Goal: Task Accomplishment & Management: Use online tool/utility

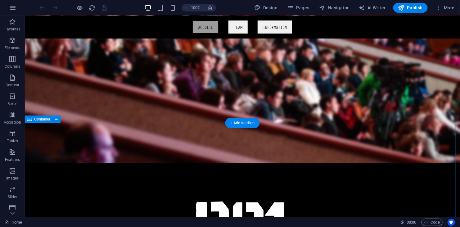
scroll to position [93, 0]
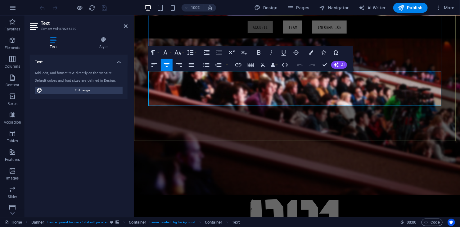
drag, startPoint x: 372, startPoint y: 96, endPoint x: 193, endPoint y: 72, distance: 180.2
copy div "Ancien atelier industriel devenu espace artistique intimiste, le B21 est un lie…"
drag, startPoint x: 373, startPoint y: 95, endPoint x: 190, endPoint y: 73, distance: 184.8
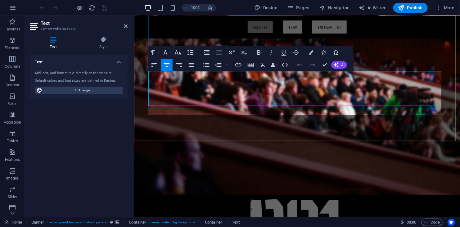
scroll to position [1460, 2]
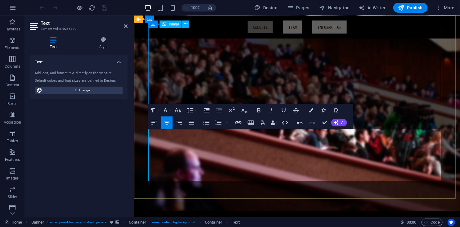
scroll to position [62, 0]
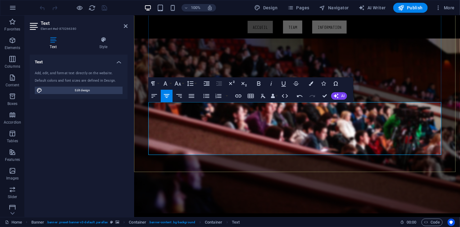
drag, startPoint x: 382, startPoint y: 107, endPoint x: 213, endPoint y: 107, distance: 168.6
drag, startPoint x: 239, startPoint y: 118, endPoint x: 179, endPoint y: 114, distance: 59.7
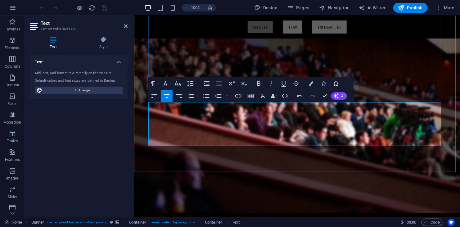
drag, startPoint x: 348, startPoint y: 107, endPoint x: 272, endPoint y: 108, distance: 76.7
drag, startPoint x: 381, startPoint y: 108, endPoint x: 346, endPoint y: 107, distance: 34.8
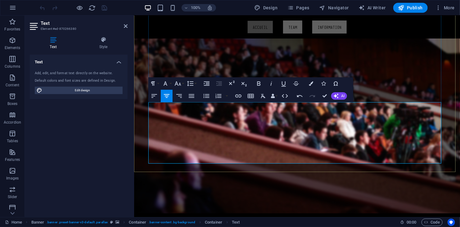
drag, startPoint x: 258, startPoint y: 114, endPoint x: 263, endPoint y: 119, distance: 7.3
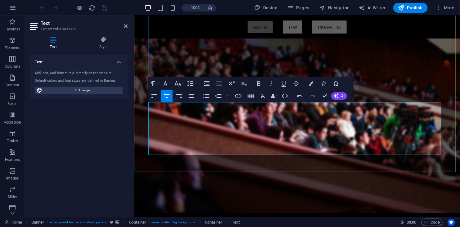
drag, startPoint x: 411, startPoint y: 109, endPoint x: 399, endPoint y: 107, distance: 11.6
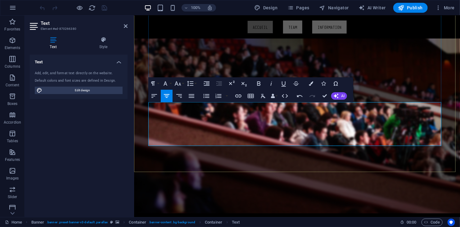
drag, startPoint x: 201, startPoint y: 115, endPoint x: 167, endPoint y: 120, distance: 33.9
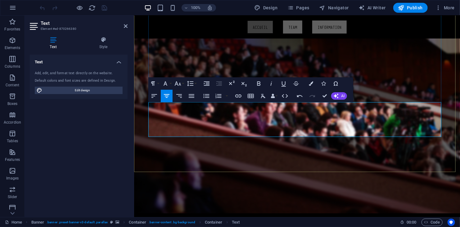
drag, startPoint x: 379, startPoint y: 128, endPoint x: 375, endPoint y: 129, distance: 3.1
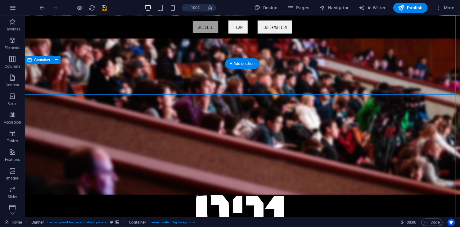
scroll to position [93, 0]
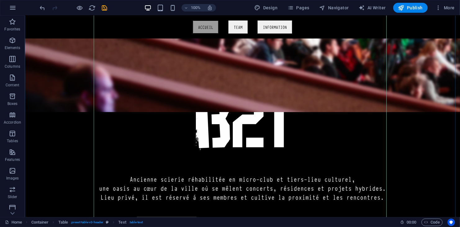
scroll to position [217, 0]
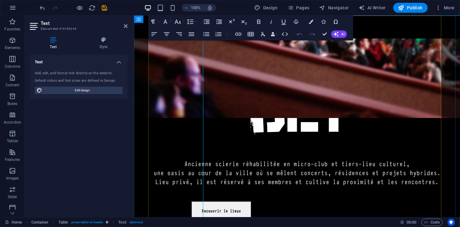
scroll to position [212, 0]
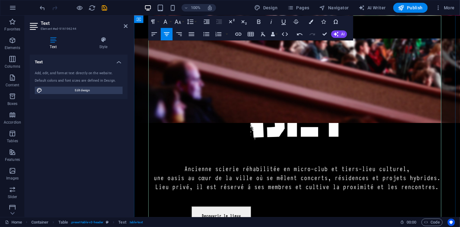
drag, startPoint x: 419, startPoint y: 84, endPoint x: 357, endPoint y: 85, distance: 62.1
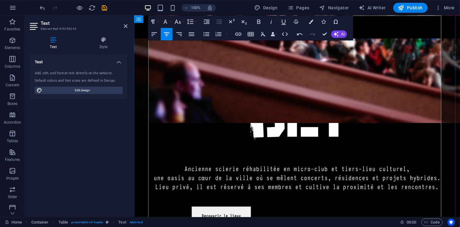
copy div "Invitation uniquement"
drag, startPoint x: 422, startPoint y: 102, endPoint x: 350, endPoint y: 103, distance: 71.7
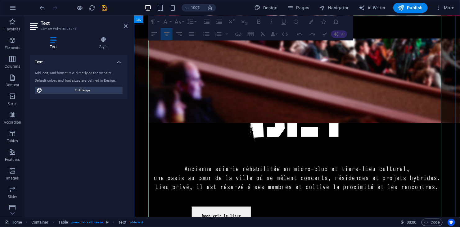
drag, startPoint x: 411, startPoint y: 111, endPoint x: 329, endPoint y: 100, distance: 82.1
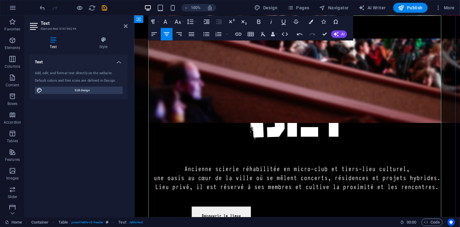
drag, startPoint x: 397, startPoint y: 109, endPoint x: 358, endPoint y: 95, distance: 42.0
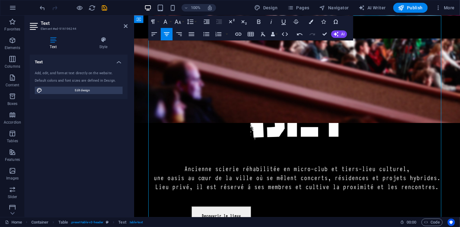
drag, startPoint x: 170, startPoint y: 172, endPoint x: 307, endPoint y: 184, distance: 137.4
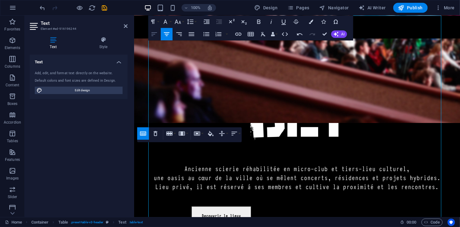
click at [153, 34] on icon "button" at bounding box center [154, 33] width 7 height 7
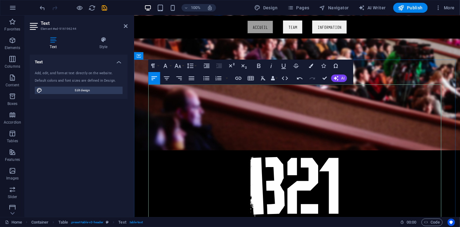
scroll to position [150, 0]
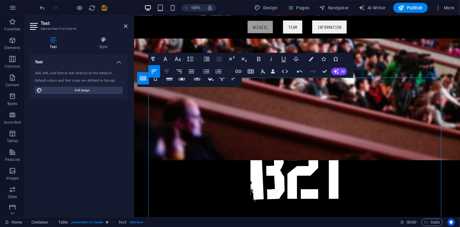
click at [166, 70] on icon "button" at bounding box center [166, 71] width 7 height 7
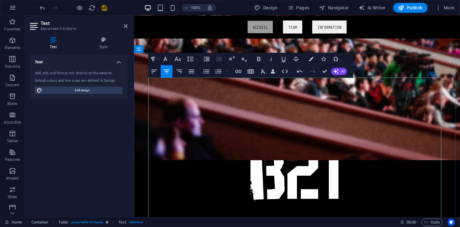
drag, startPoint x: 191, startPoint y: 116, endPoint x: 324, endPoint y: 122, distance: 133.7
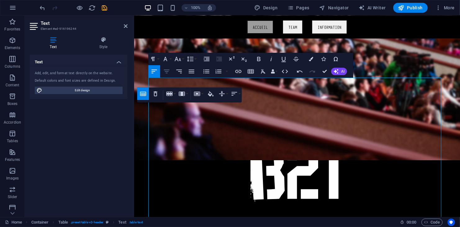
click at [166, 73] on icon "button" at bounding box center [166, 71] width 7 height 7
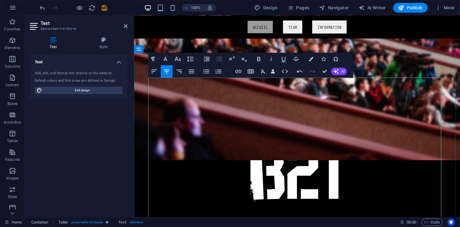
drag, startPoint x: 196, startPoint y: 133, endPoint x: 318, endPoint y: 116, distance: 123.3
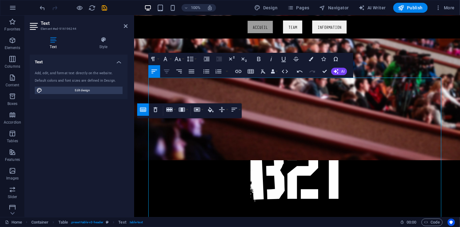
click at [168, 68] on icon "button" at bounding box center [166, 71] width 7 height 7
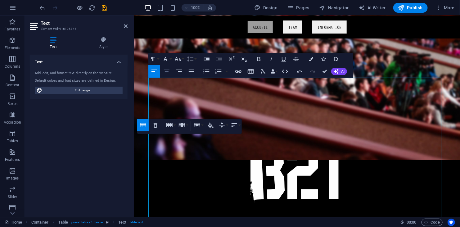
click at [169, 72] on icon "button" at bounding box center [166, 71] width 7 height 7
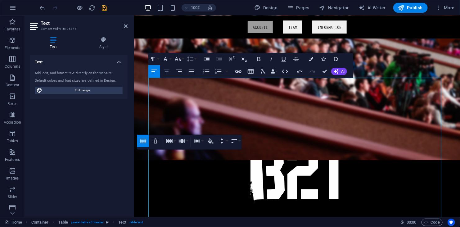
click at [166, 72] on icon "button" at bounding box center [166, 71] width 7 height 7
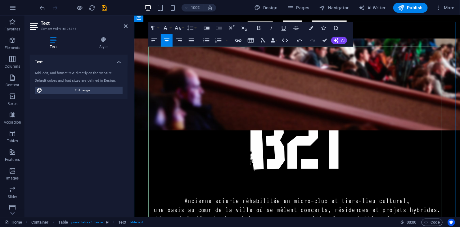
scroll to position [181, 0]
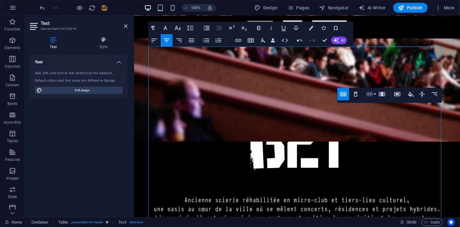
click at [368, 94] on icon "button" at bounding box center [370, 94] width 6 height 4
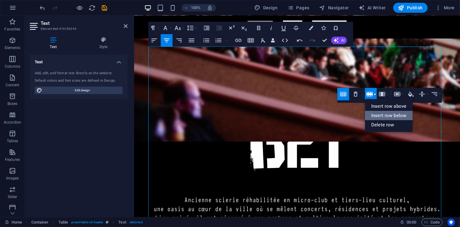
click at [376, 114] on link "Insert row below" at bounding box center [389, 115] width 48 height 9
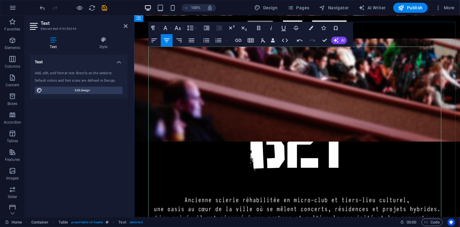
drag, startPoint x: 191, startPoint y: 153, endPoint x: 172, endPoint y: 154, distance: 19.0
copy div "V [DATE]"
click at [165, 43] on icon "button" at bounding box center [166, 40] width 7 height 7
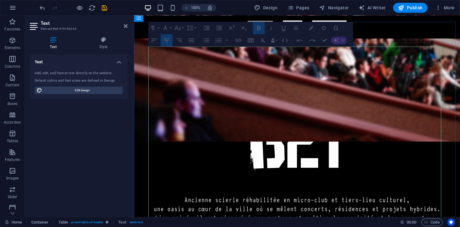
drag, startPoint x: 194, startPoint y: 132, endPoint x: 165, endPoint y: 132, distance: 28.9
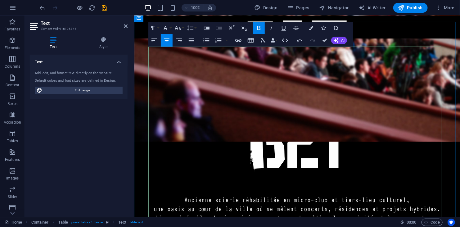
drag, startPoint x: 192, startPoint y: 133, endPoint x: 176, endPoint y: 134, distance: 15.6
click at [262, 25] on icon "button" at bounding box center [258, 27] width 7 height 7
drag, startPoint x: 223, startPoint y: 180, endPoint x: 187, endPoint y: 141, distance: 53.2
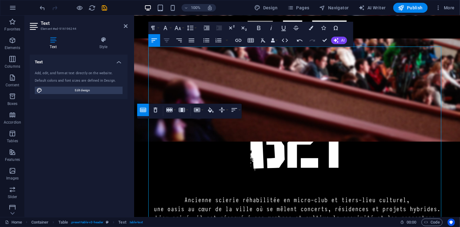
click at [164, 37] on icon "button" at bounding box center [166, 40] width 7 height 7
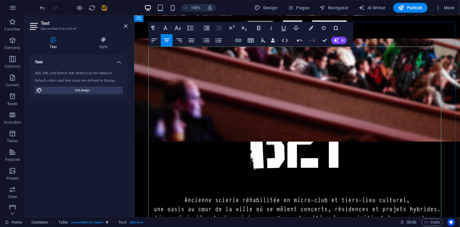
drag, startPoint x: 424, startPoint y: 117, endPoint x: 364, endPoint y: 113, distance: 59.4
copy div "Invitation uniquement"
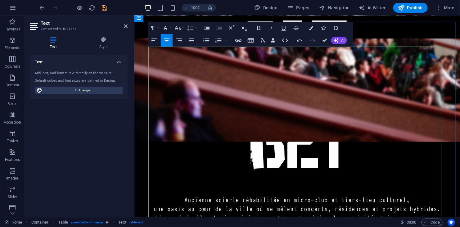
click at [166, 40] on icon "button" at bounding box center [166, 40] width 7 height 7
drag, startPoint x: 306, startPoint y: 114, endPoint x: 227, endPoint y: 116, distance: 79.2
copy div "🕶️ Invisible program"
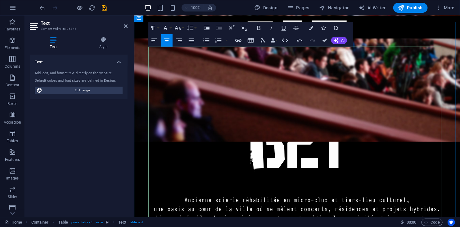
drag, startPoint x: 269, startPoint y: 135, endPoint x: 252, endPoint y: 132, distance: 17.9
drag, startPoint x: 249, startPoint y: 134, endPoint x: 230, endPoint y: 126, distance: 20.7
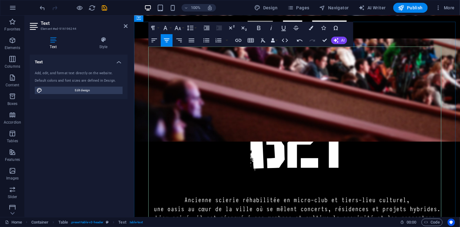
drag, startPoint x: 232, startPoint y: 129, endPoint x: 222, endPoint y: 131, distance: 10.8
drag, startPoint x: 214, startPoint y: 133, endPoint x: 209, endPoint y: 133, distance: 5.0
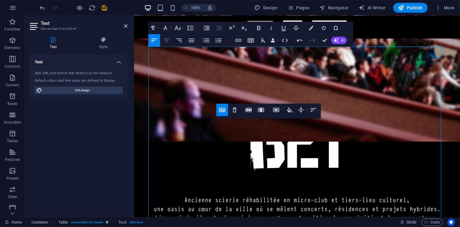
click at [168, 39] on icon "button" at bounding box center [166, 40] width 7 height 7
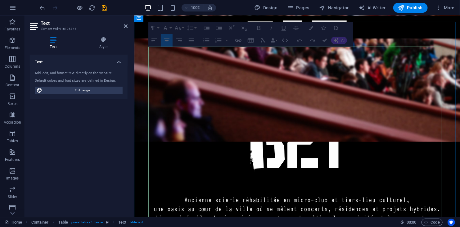
drag, startPoint x: 389, startPoint y: 151, endPoint x: 160, endPoint y: 150, distance: 229.2
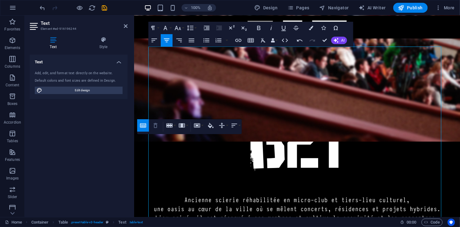
click at [158, 127] on icon "button" at bounding box center [155, 125] width 7 height 7
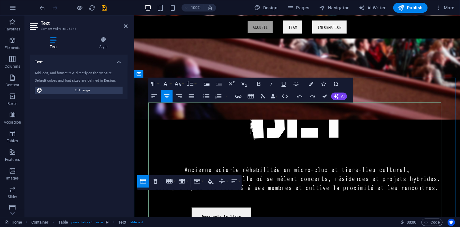
scroll to position [214, 0]
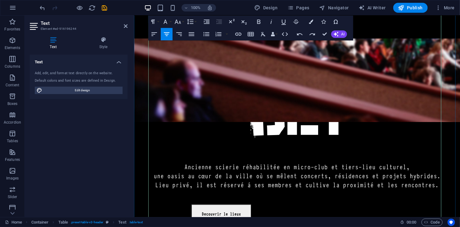
drag, startPoint x: 314, startPoint y: 123, endPoint x: 247, endPoint y: 123, distance: 67.4
drag, startPoint x: 194, startPoint y: 119, endPoint x: 170, endPoint y: 120, distance: 23.9
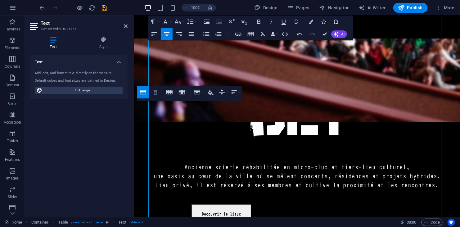
click at [157, 93] on icon "button" at bounding box center [156, 92] width 4 height 5
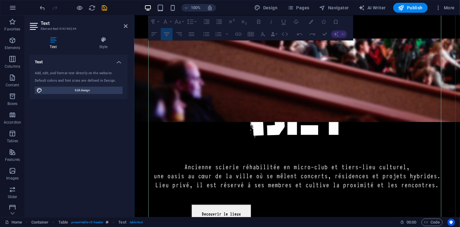
drag, startPoint x: 374, startPoint y: 119, endPoint x: 152, endPoint y: 120, distance: 222.0
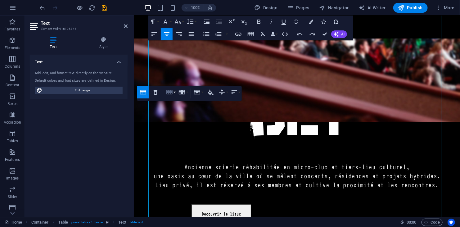
click at [176, 94] on button "Row" at bounding box center [171, 92] width 12 height 12
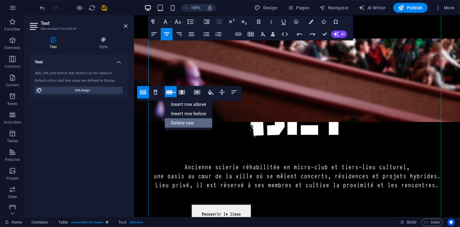
click at [192, 127] on link "Delete row" at bounding box center [189, 122] width 48 height 9
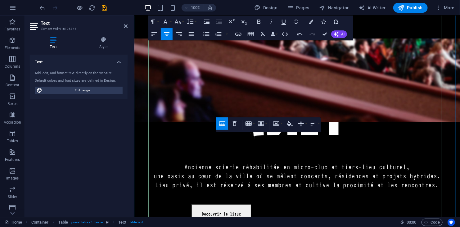
drag, startPoint x: 188, startPoint y: 115, endPoint x: 323, endPoint y: 116, distance: 134.8
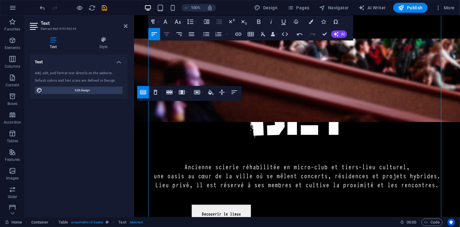
click at [167, 34] on icon "button" at bounding box center [167, 34] width 6 height 4
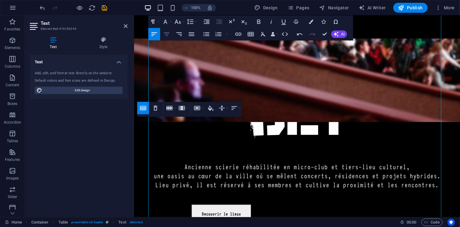
click at [167, 37] on icon "button" at bounding box center [166, 33] width 7 height 7
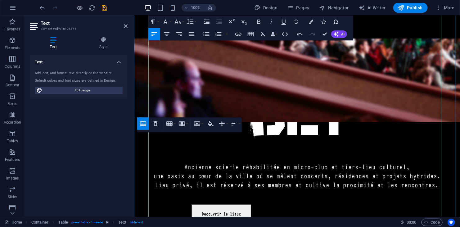
click at [164, 38] on button "Align Center" at bounding box center [167, 34] width 12 height 12
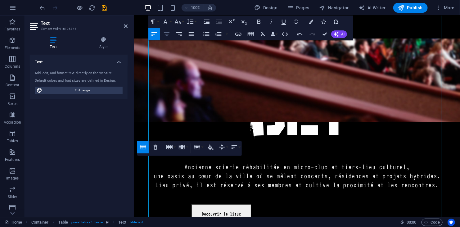
click at [167, 34] on icon "button" at bounding box center [166, 33] width 7 height 7
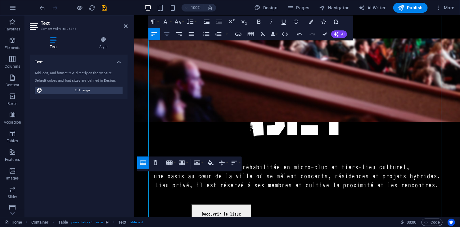
click at [165, 33] on icon "button" at bounding box center [167, 34] width 6 height 4
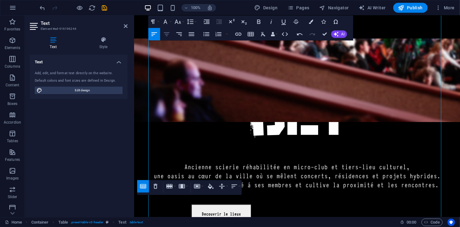
click at [164, 35] on icon "button" at bounding box center [166, 33] width 7 height 7
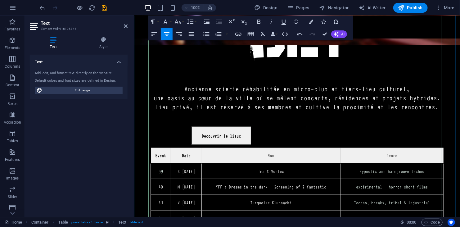
scroll to position [307, 0]
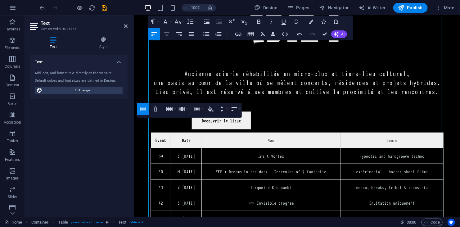
click at [170, 32] on button "Align Center" at bounding box center [167, 34] width 12 height 12
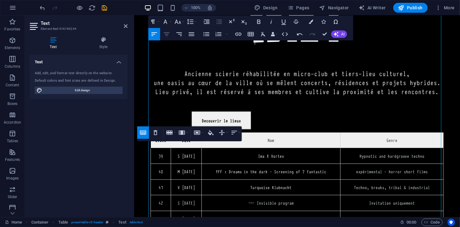
click at [167, 32] on icon "button" at bounding box center [167, 34] width 6 height 4
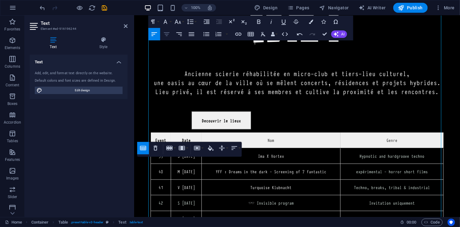
click at [167, 32] on icon "button" at bounding box center [167, 34] width 6 height 4
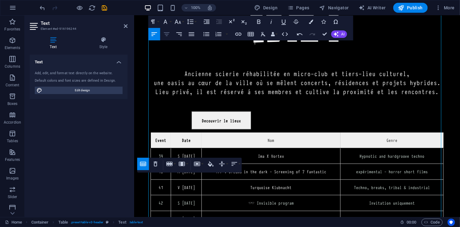
click at [169, 34] on icon "button" at bounding box center [166, 33] width 7 height 7
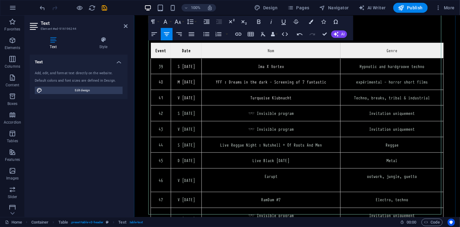
scroll to position [401, 0]
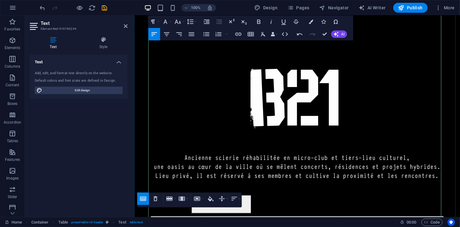
scroll to position [214, 0]
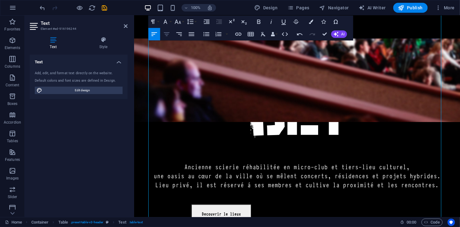
click at [163, 40] on button "Align Center" at bounding box center [167, 34] width 12 height 12
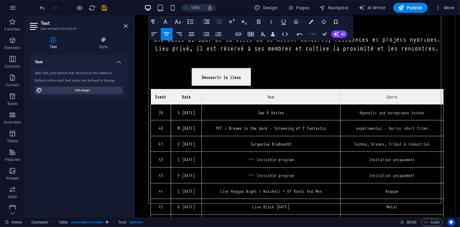
scroll to position [370, 0]
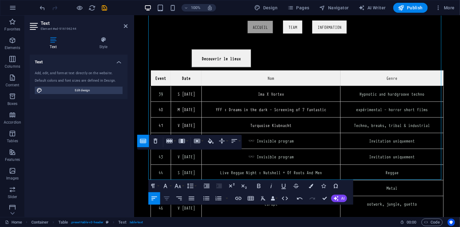
click at [166, 195] on icon "button" at bounding box center [166, 198] width 7 height 7
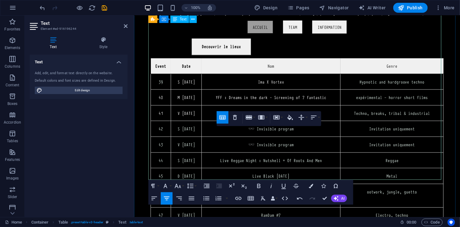
scroll to position [432, 0]
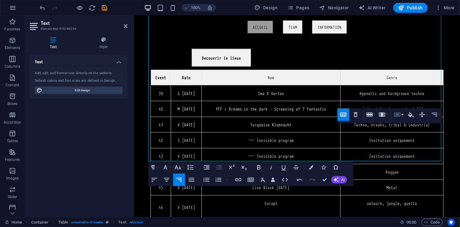
scroll to position [370, 0]
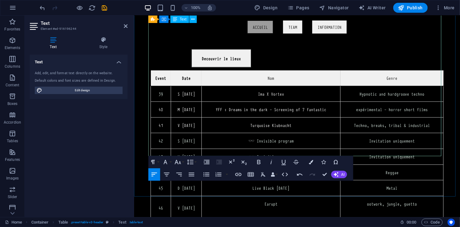
scroll to position [307, 0]
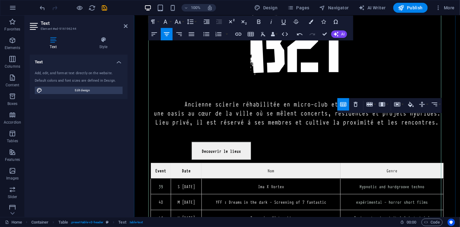
scroll to position [245, 0]
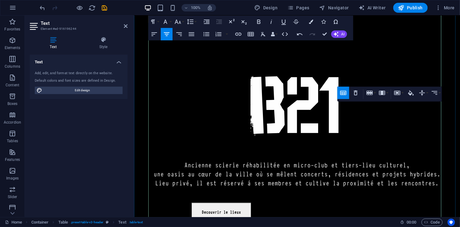
scroll to position [214, 0]
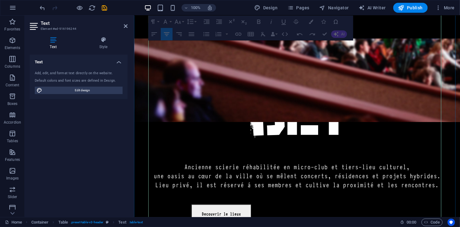
drag, startPoint x: 413, startPoint y: 131, endPoint x: 154, endPoint y: 128, distance: 259.6
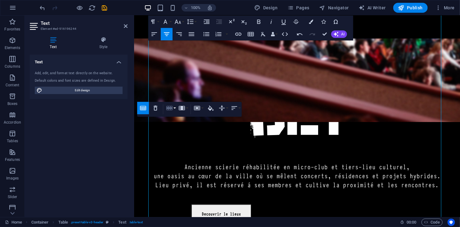
click at [175, 111] on button "Row" at bounding box center [171, 108] width 12 height 12
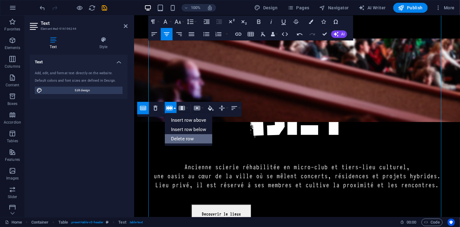
click at [180, 135] on link "Delete row" at bounding box center [189, 138] width 48 height 9
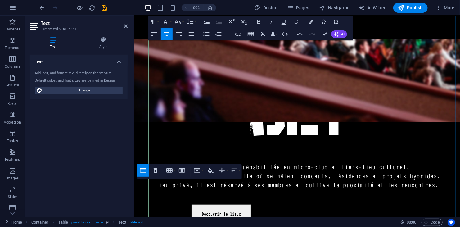
scroll to position [276, 0]
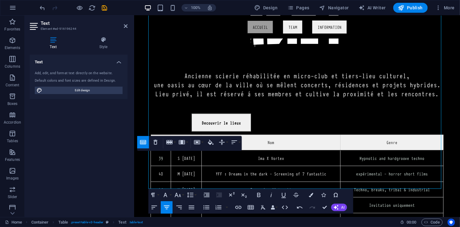
scroll to position [307, 0]
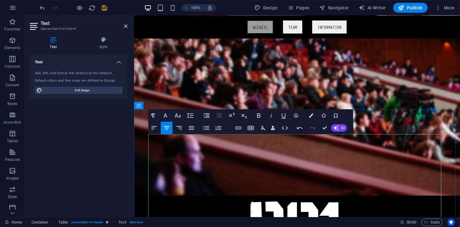
scroll to position [90, 0]
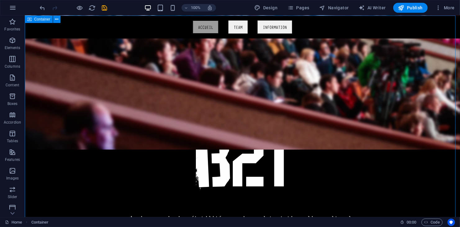
scroll to position [152, 0]
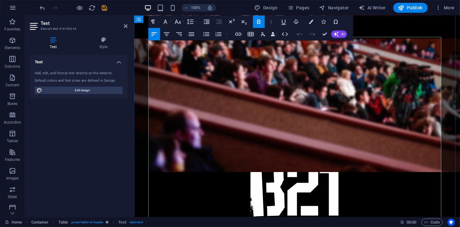
scroll to position [119, 0]
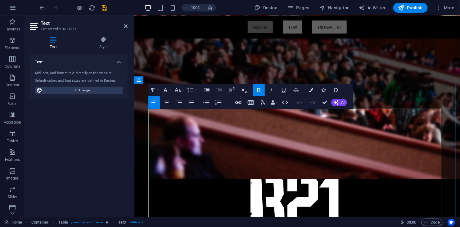
drag, startPoint x: 281, startPoint y: 133, endPoint x: 268, endPoint y: 133, distance: 13.0
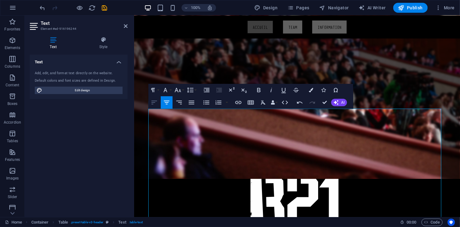
click at [150, 101] on button "Align Left" at bounding box center [154, 102] width 12 height 12
click at [261, 90] on icon "button" at bounding box center [258, 89] width 7 height 7
drag, startPoint x: 222, startPoint y: 119, endPoint x: 202, endPoint y: 116, distance: 20.4
click at [262, 88] on icon "button" at bounding box center [258, 89] width 7 height 7
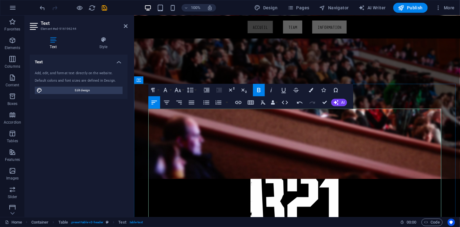
drag, startPoint x: 397, startPoint y: 112, endPoint x: 384, endPoint y: 111, distance: 12.7
click at [261, 93] on icon "button" at bounding box center [258, 89] width 7 height 7
click at [180, 89] on icon "button" at bounding box center [178, 90] width 7 height 4
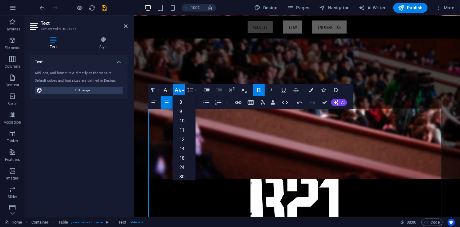
click at [180, 89] on icon "button" at bounding box center [178, 90] width 7 height 4
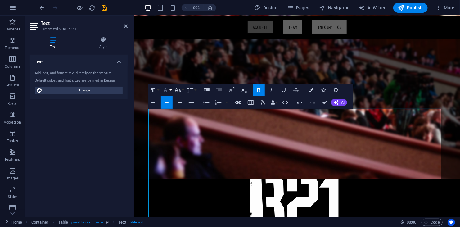
click at [169, 89] on icon "button" at bounding box center [165, 89] width 7 height 7
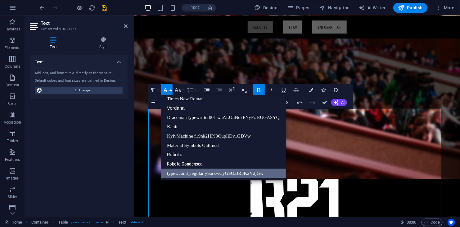
scroll to position [41, 0]
click at [169, 89] on icon "button" at bounding box center [165, 89] width 7 height 7
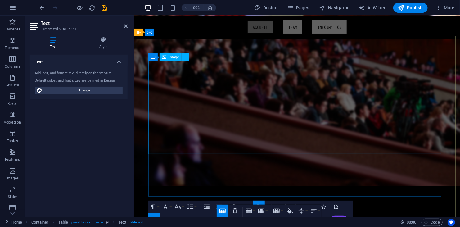
scroll to position [93, 0]
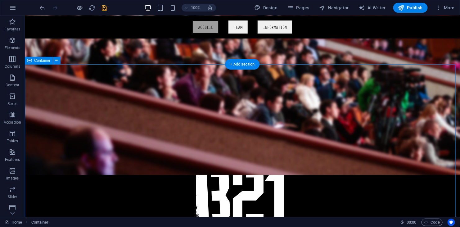
scroll to position [124, 0]
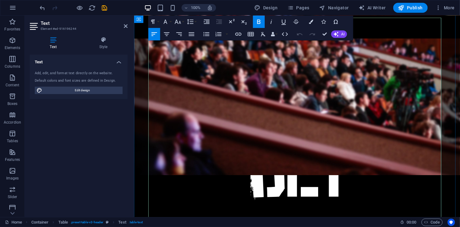
scroll to position [119, 0]
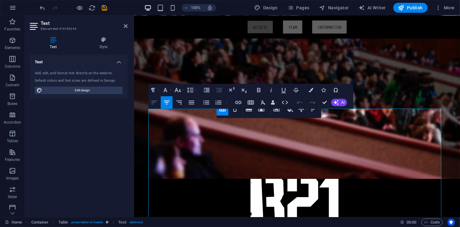
click at [152, 101] on icon "button" at bounding box center [155, 103] width 6 height 4
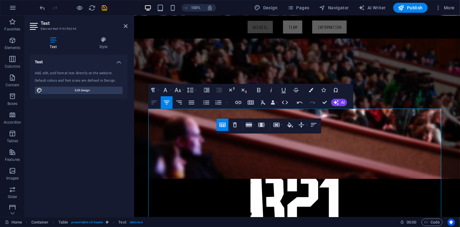
click at [154, 98] on button "Align Left" at bounding box center [154, 102] width 12 height 12
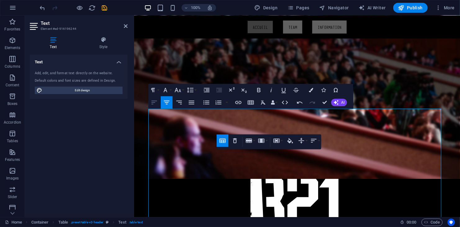
click at [157, 108] on button "Align Left" at bounding box center [154, 102] width 12 height 12
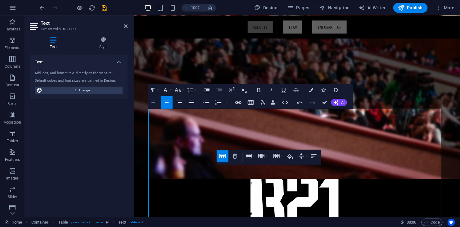
click at [151, 103] on icon "button" at bounding box center [154, 102] width 7 height 7
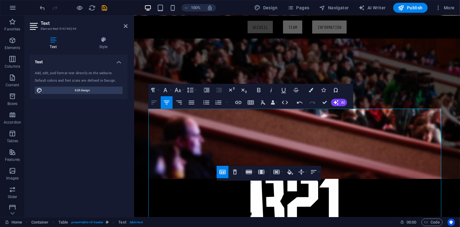
click at [152, 104] on icon "button" at bounding box center [155, 103] width 6 height 4
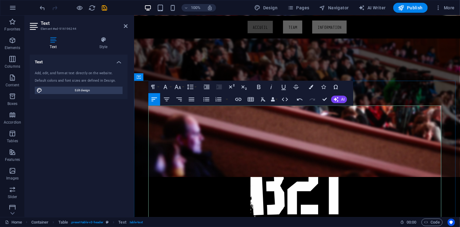
scroll to position [181, 0]
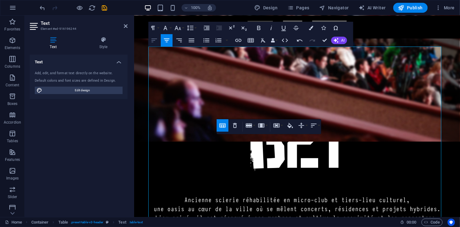
click at [152, 37] on icon "button" at bounding box center [154, 40] width 7 height 7
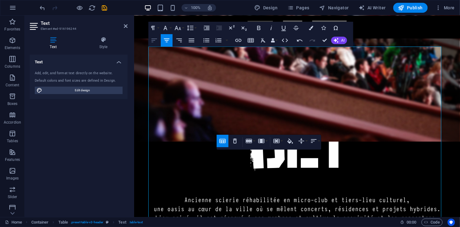
click at [152, 40] on icon "button" at bounding box center [155, 41] width 6 height 4
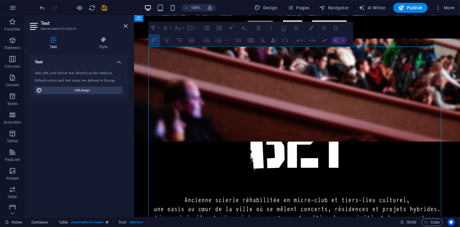
drag, startPoint x: 338, startPoint y: 128, endPoint x: 319, endPoint y: 128, distance: 18.6
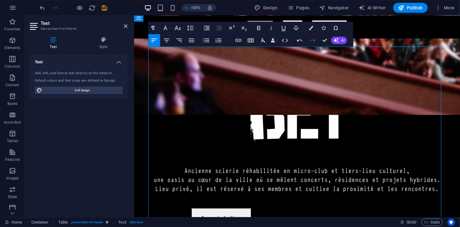
scroll to position [212, 0]
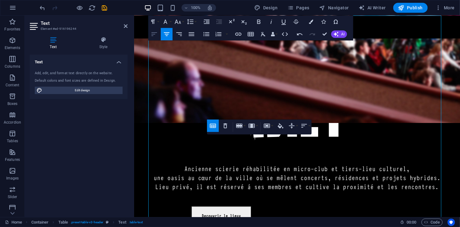
click at [150, 37] on button "Align Left" at bounding box center [154, 34] width 12 height 12
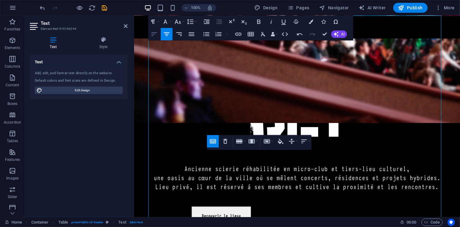
click at [153, 36] on icon "button" at bounding box center [155, 34] width 6 height 4
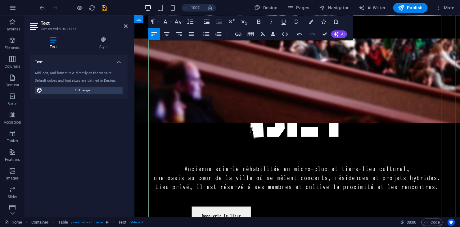
drag, startPoint x: 227, startPoint y: 178, endPoint x: 351, endPoint y: 164, distance: 124.7
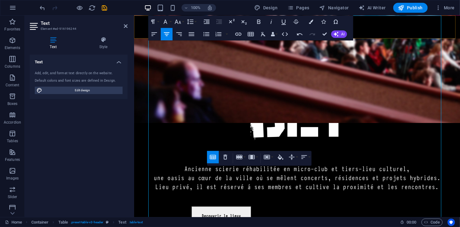
click at [143, 33] on div "Accueil Team Information" at bounding box center [297, 26] width 326 height 23
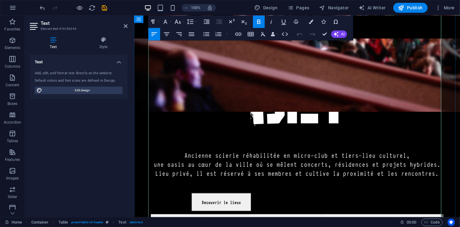
scroll to position [243, 0]
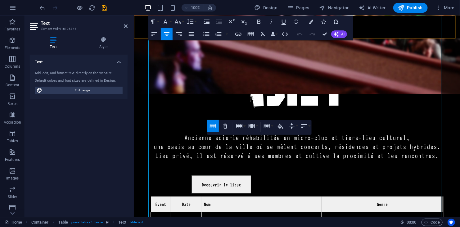
click at [147, 34] on div "Accueil Team Information" at bounding box center [297, 26] width 326 height 23
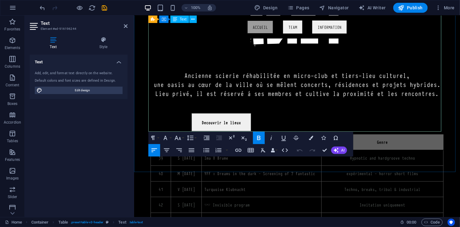
scroll to position [306, 0]
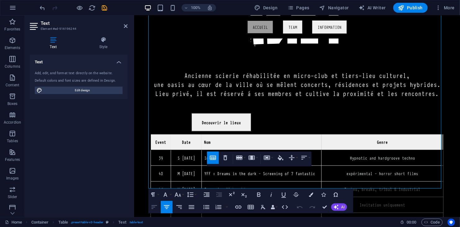
click at [152, 208] on icon "button" at bounding box center [154, 206] width 7 height 7
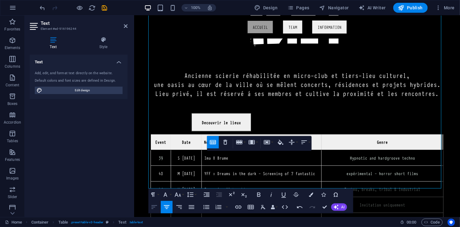
click at [157, 205] on icon "button" at bounding box center [154, 206] width 7 height 7
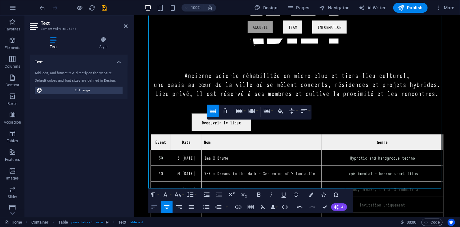
click at [152, 204] on icon "button" at bounding box center [154, 206] width 7 height 7
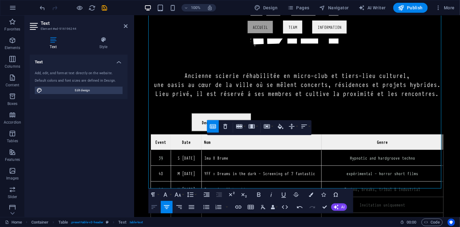
click at [152, 205] on icon "button" at bounding box center [154, 206] width 7 height 7
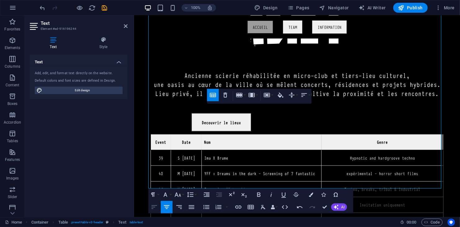
click at [152, 207] on icon "button" at bounding box center [155, 207] width 6 height 4
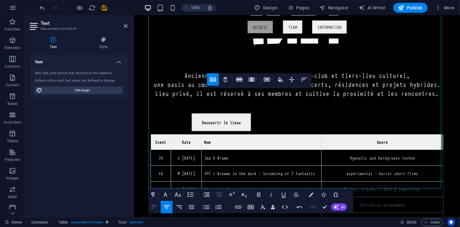
click at [158, 203] on icon "button" at bounding box center [154, 206] width 7 height 7
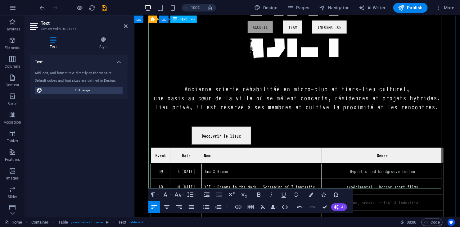
scroll to position [243, 0]
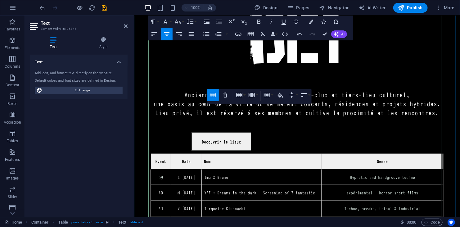
scroll to position [306, 0]
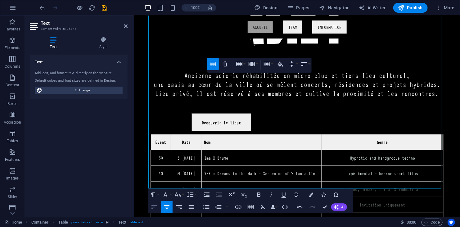
click at [159, 207] on button "Align Left" at bounding box center [154, 207] width 12 height 12
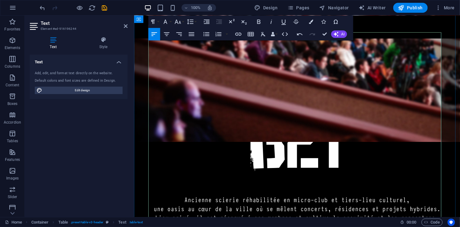
scroll to position [181, 0]
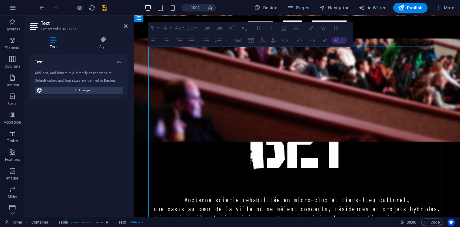
drag, startPoint x: 320, startPoint y: 70, endPoint x: 321, endPoint y: 72, distance: 3.2
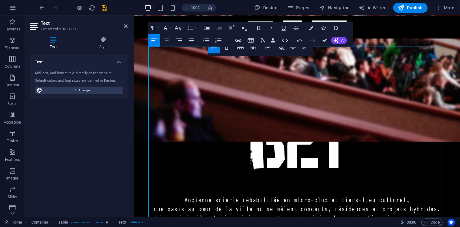
click at [171, 39] on button "Align Center" at bounding box center [167, 40] width 12 height 12
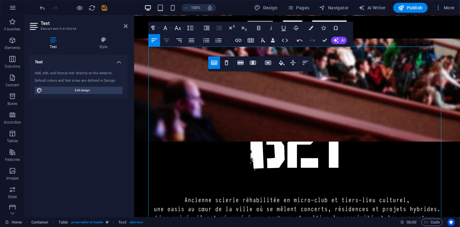
click at [163, 39] on icon "button" at bounding box center [166, 40] width 7 height 7
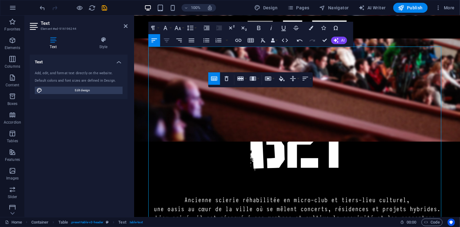
click at [164, 39] on icon "button" at bounding box center [167, 41] width 6 height 4
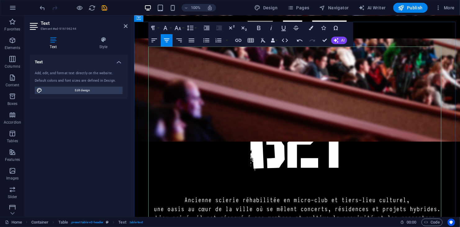
click at [170, 42] on icon "button" at bounding box center [166, 40] width 7 height 7
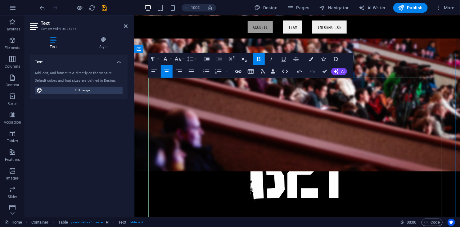
scroll to position [150, 0]
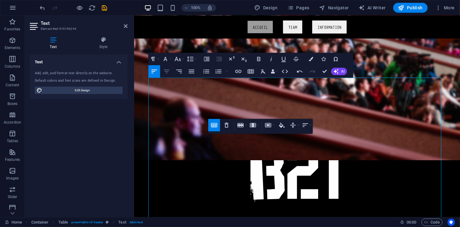
click at [163, 73] on icon "button" at bounding box center [166, 71] width 7 height 7
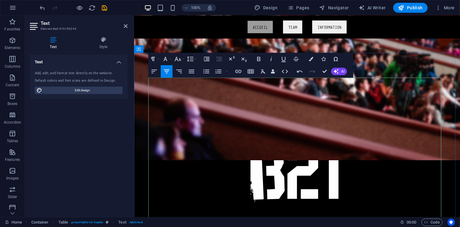
drag, startPoint x: 249, startPoint y: 166, endPoint x: 356, endPoint y: 149, distance: 108.7
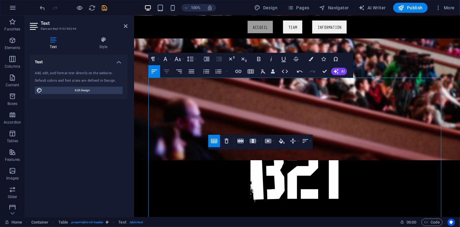
click at [168, 75] on icon "button" at bounding box center [166, 71] width 7 height 7
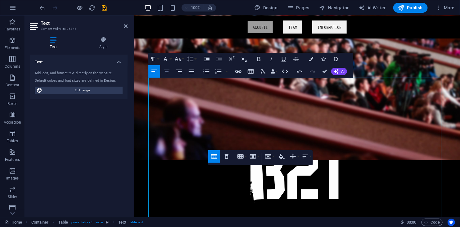
click at [163, 72] on icon "button" at bounding box center [166, 71] width 7 height 7
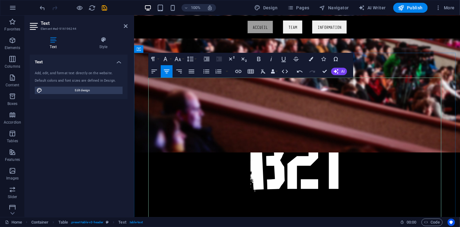
scroll to position [181, 0]
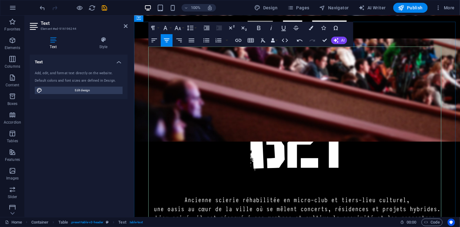
drag, startPoint x: 234, startPoint y: 168, endPoint x: 356, endPoint y: 147, distance: 123.8
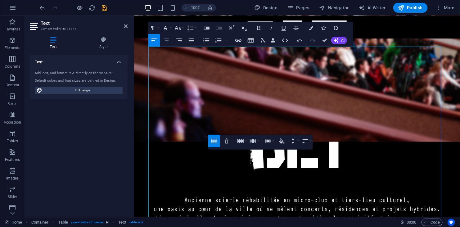
click at [167, 37] on icon "button" at bounding box center [166, 40] width 7 height 7
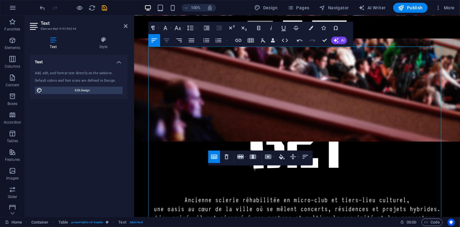
click at [165, 41] on icon "button" at bounding box center [166, 40] width 7 height 7
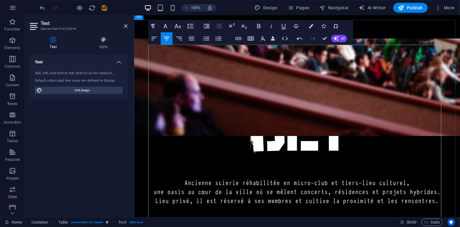
scroll to position [243, 0]
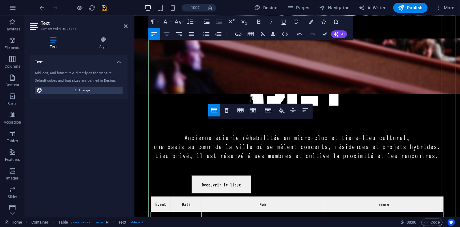
click at [168, 40] on button "Align Center" at bounding box center [167, 34] width 12 height 12
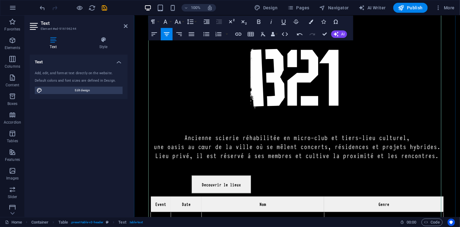
drag, startPoint x: 266, startPoint y: 152, endPoint x: 381, endPoint y: 154, distance: 114.9
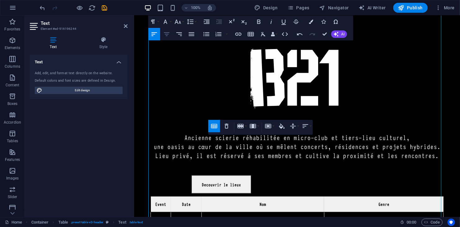
click at [165, 34] on icon "button" at bounding box center [167, 34] width 6 height 4
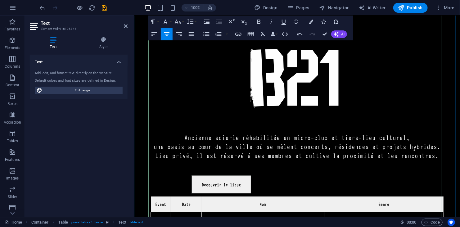
drag, startPoint x: 249, startPoint y: 164, endPoint x: 337, endPoint y: 149, distance: 89.2
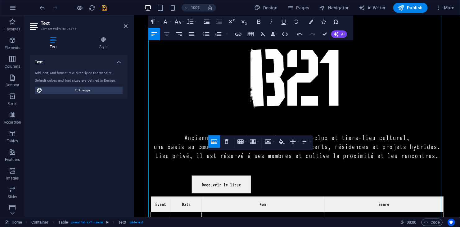
click at [168, 38] on button "Align Center" at bounding box center [167, 34] width 12 height 12
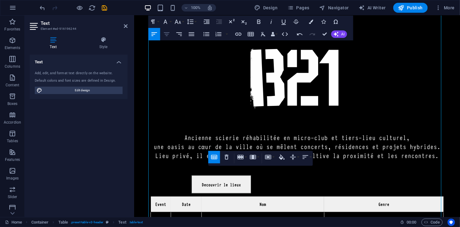
click at [167, 35] on icon "button" at bounding box center [166, 33] width 7 height 7
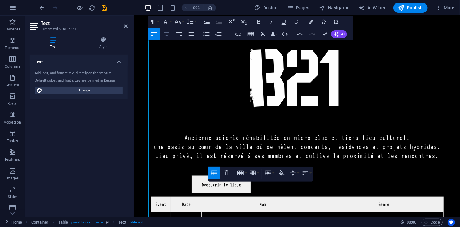
click at [167, 36] on icon "button" at bounding box center [166, 33] width 7 height 7
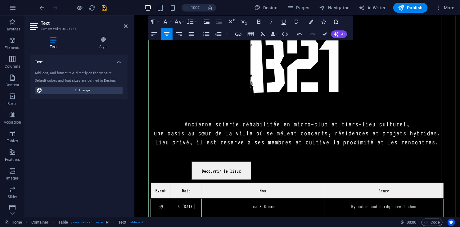
scroll to position [306, 0]
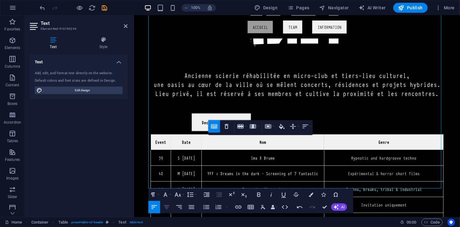
click at [166, 208] on icon "button" at bounding box center [166, 206] width 7 height 7
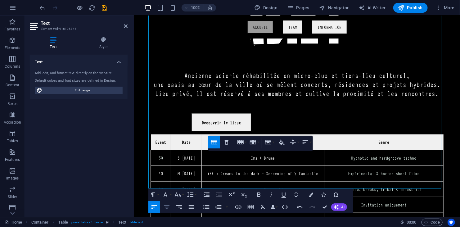
click at [170, 206] on icon "button" at bounding box center [166, 206] width 7 height 7
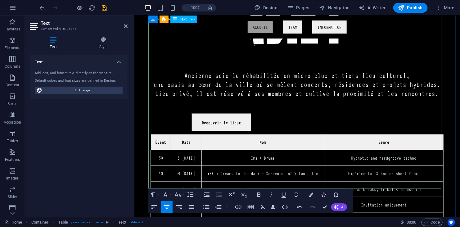
drag, startPoint x: 245, startPoint y: 184, endPoint x: 366, endPoint y: 179, distance: 121.2
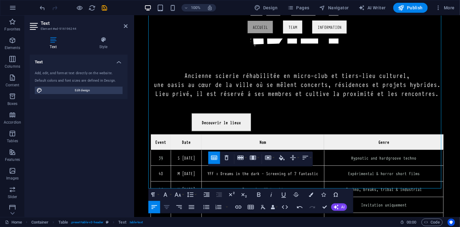
click at [164, 207] on icon "button" at bounding box center [166, 206] width 7 height 7
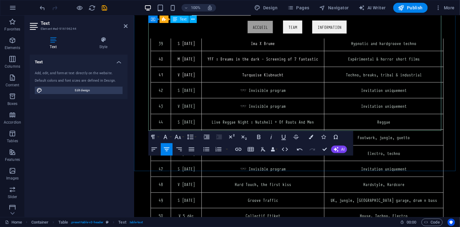
scroll to position [410, 0]
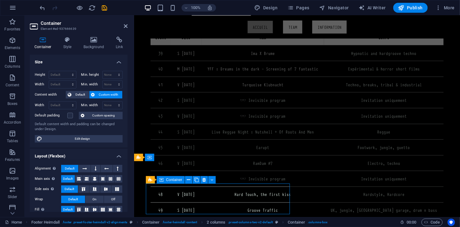
scroll to position [410, 0]
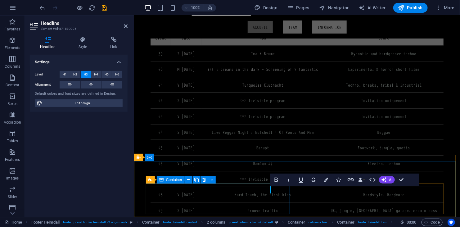
drag, startPoint x: 275, startPoint y: 195, endPoint x: 385, endPoint y: 196, distance: 109.9
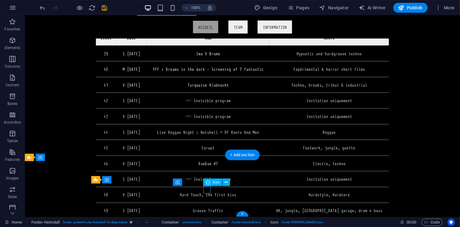
select select "xMidYMid"
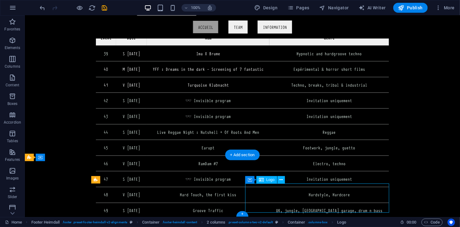
select select "px"
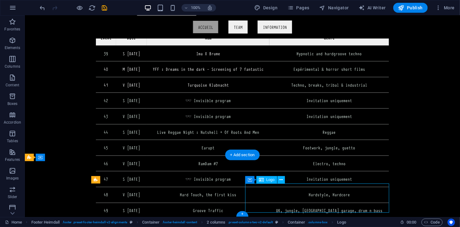
select select "px"
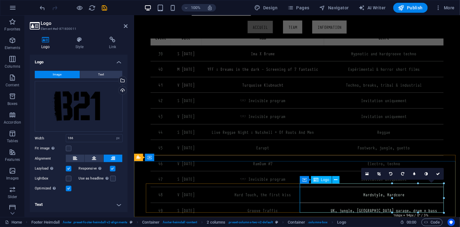
click at [304, 181] on icon at bounding box center [304, 179] width 4 height 7
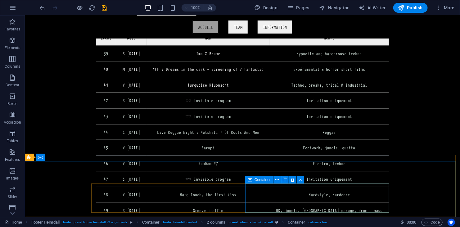
click at [251, 180] on icon at bounding box center [250, 179] width 4 height 7
click at [277, 180] on icon at bounding box center [277, 180] width 3 height 7
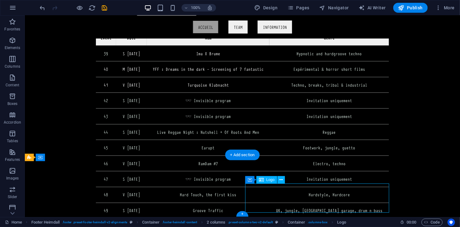
select select "px"
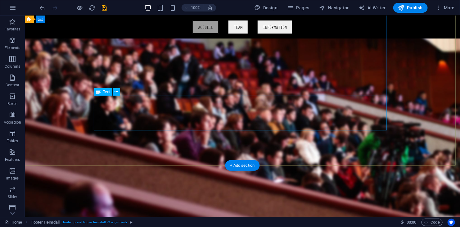
scroll to position [0, 0]
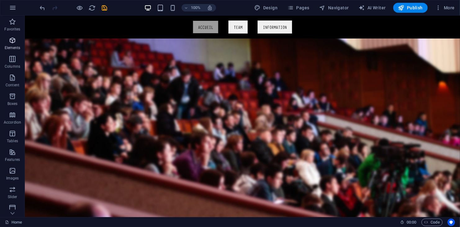
click at [10, 40] on icon "button" at bounding box center [12, 40] width 7 height 7
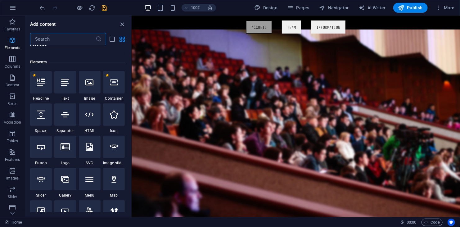
scroll to position [66, 0]
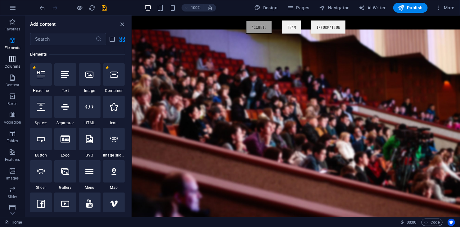
click at [14, 61] on icon "button" at bounding box center [12, 58] width 7 height 7
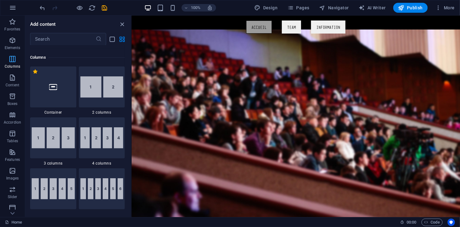
scroll to position [307, 0]
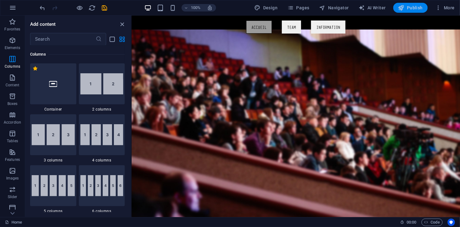
click at [405, 9] on icon "button" at bounding box center [401, 8] width 6 height 6
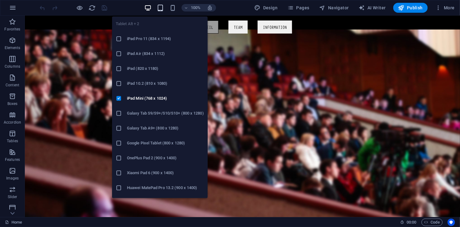
click at [164, 7] on icon "button" at bounding box center [160, 7] width 7 height 7
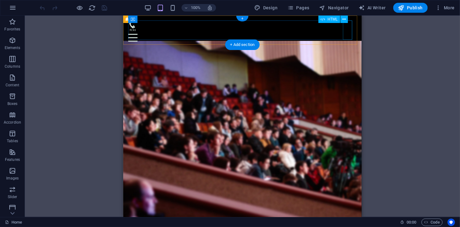
click at [348, 28] on div at bounding box center [242, 37] width 229 height 19
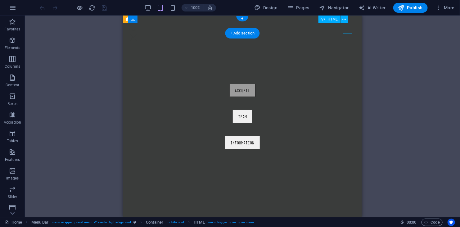
click at [137, 28] on div at bounding box center [132, 37] width 9 height 19
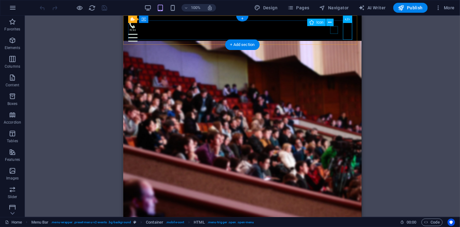
click at [336, 28] on figure at bounding box center [240, 24] width 224 height 8
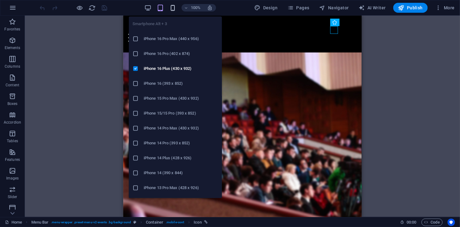
click at [172, 11] on icon "button" at bounding box center [172, 7] width 7 height 7
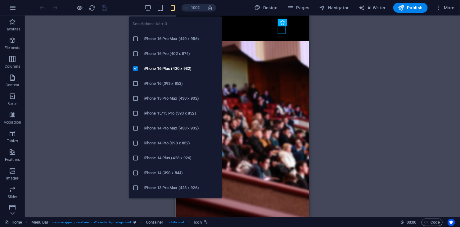
click at [180, 128] on h6 "iPhone 14 Pro Max (430 x 932)" at bounding box center [181, 128] width 75 height 7
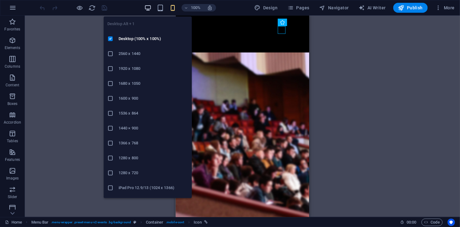
click at [152, 7] on icon "button" at bounding box center [147, 7] width 7 height 7
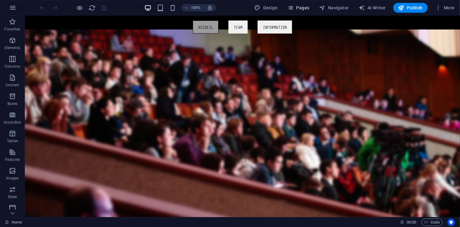
click at [293, 8] on icon "button" at bounding box center [291, 8] width 6 height 6
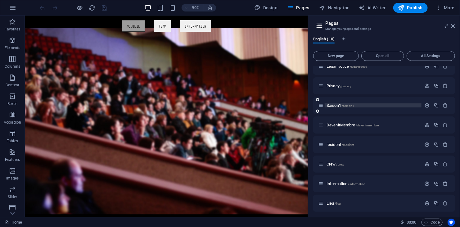
scroll to position [49, 0]
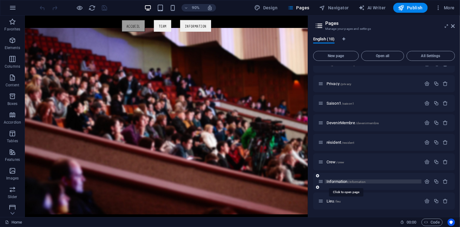
click at [339, 179] on span "Information /information" at bounding box center [346, 181] width 39 height 5
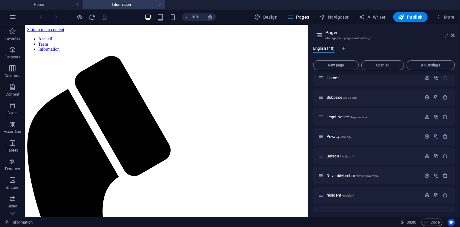
scroll to position [0, 0]
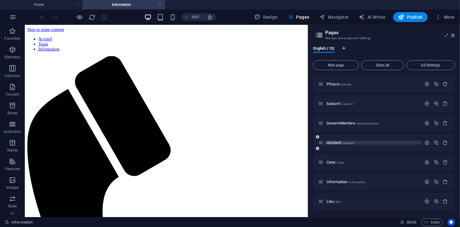
click at [340, 141] on span "résident /resident" at bounding box center [341, 142] width 28 height 5
